Goal: Navigation & Orientation: Find specific page/section

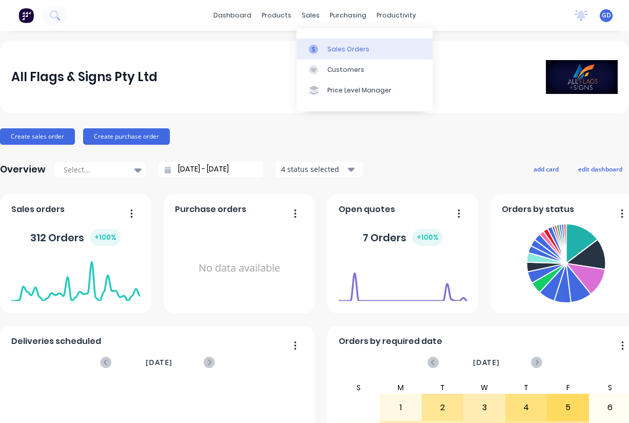
click at [336, 43] on link "Sales Orders" at bounding box center [364, 48] width 136 height 21
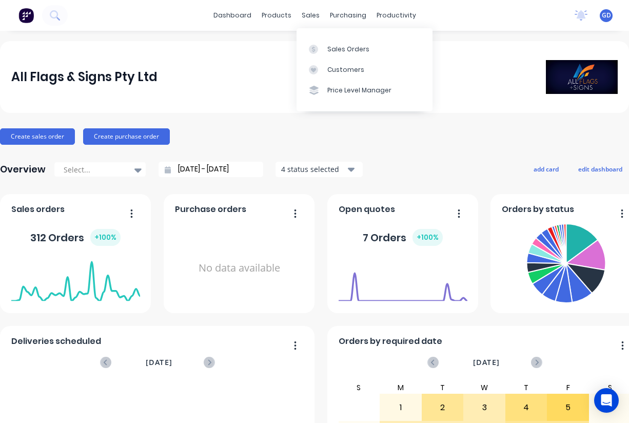
click at [333, 37] on div "Sales Orders Customers Price Level Manager" at bounding box center [364, 69] width 136 height 83
click at [336, 46] on div "Sales Orders" at bounding box center [348, 49] width 42 height 9
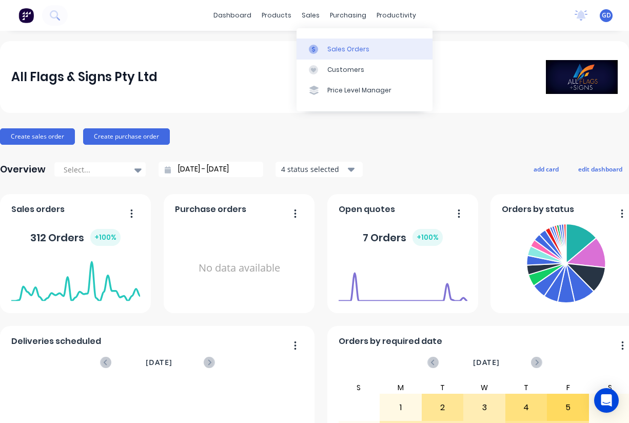
click at [333, 46] on div "Sales Orders" at bounding box center [348, 49] width 42 height 9
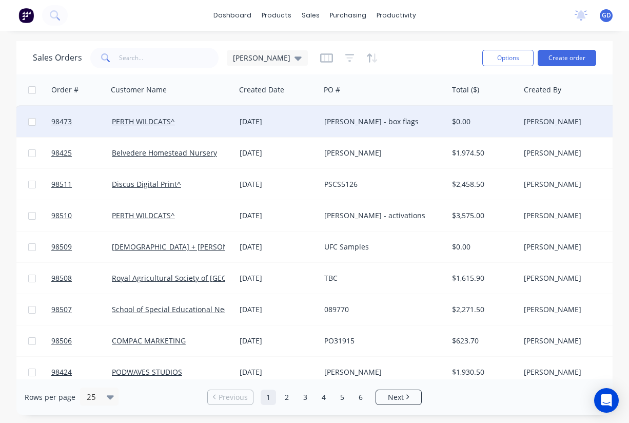
scroll to position [0, 2]
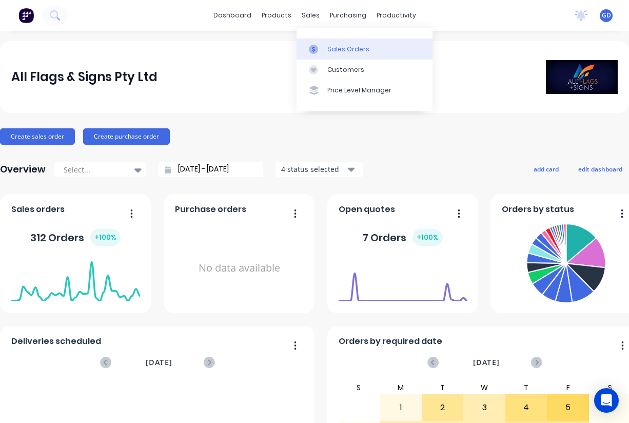
click at [335, 45] on div "Sales Orders" at bounding box center [348, 49] width 42 height 9
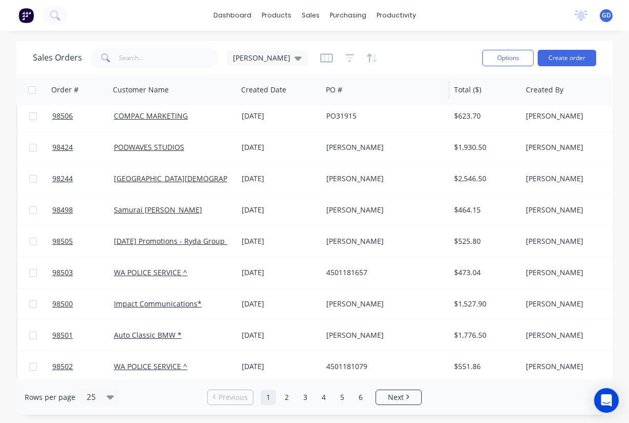
scroll to position [229, 0]
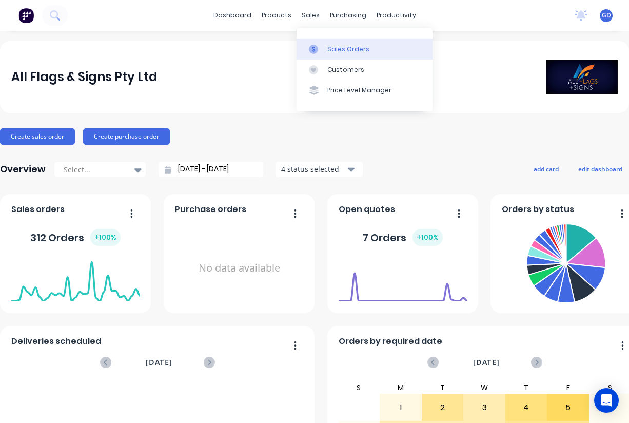
click at [327, 41] on link "Sales Orders" at bounding box center [364, 48] width 136 height 21
